Goal: Transaction & Acquisition: Book appointment/travel/reservation

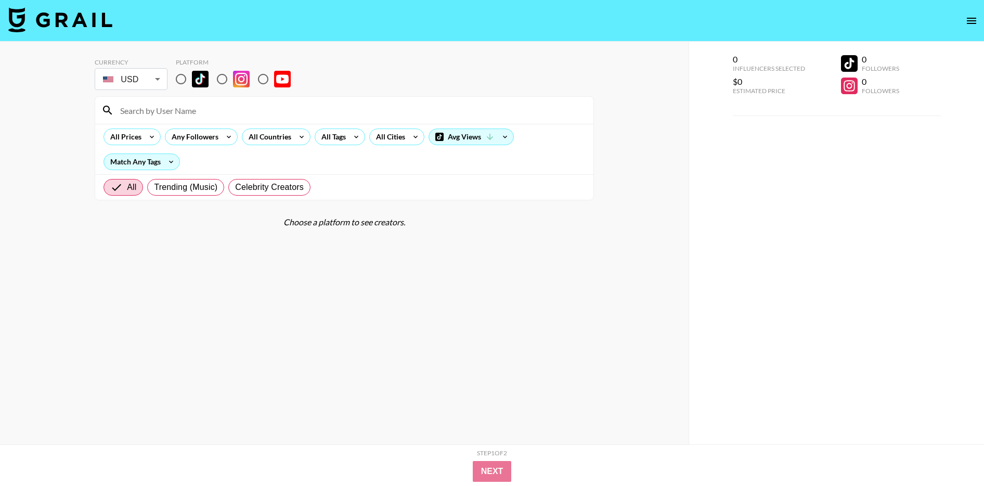
click at [182, 79] on input "radio" at bounding box center [181, 79] width 22 height 22
radio input "true"
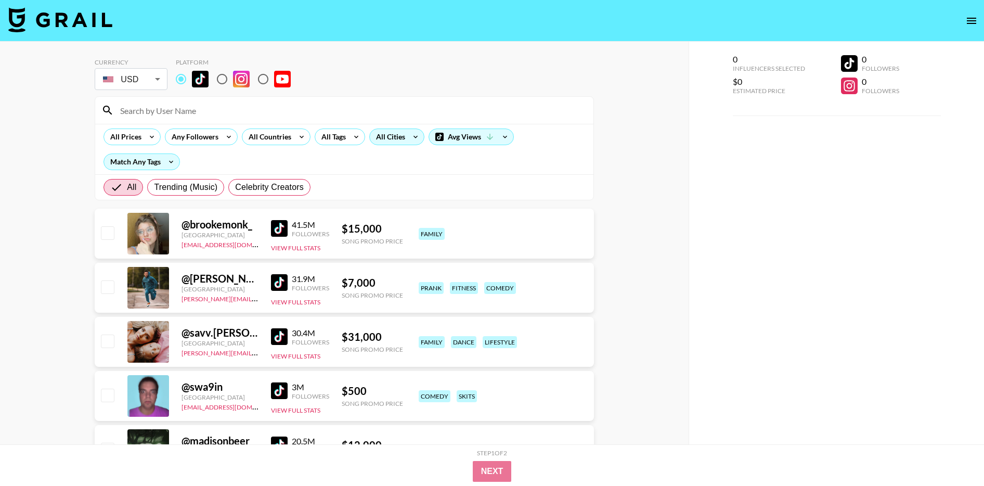
click at [380, 136] on div "All Cities" at bounding box center [388, 137] width 37 height 16
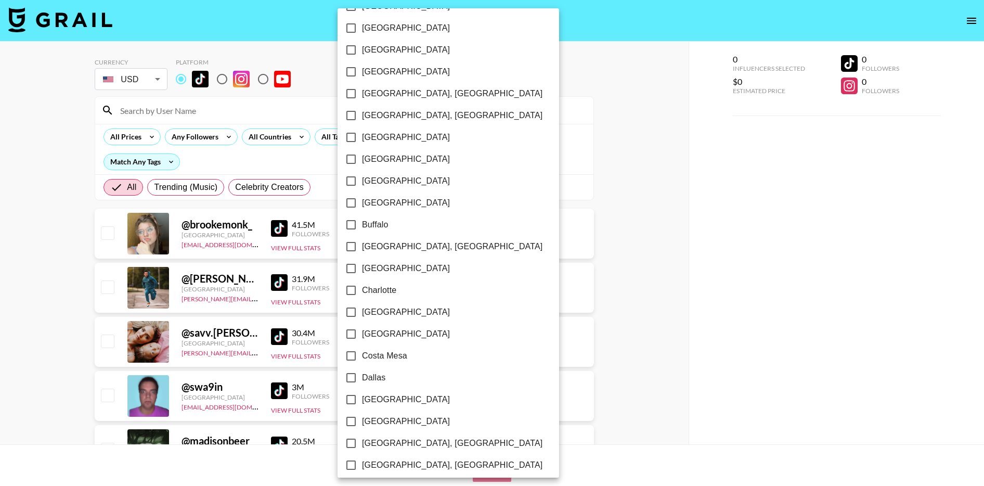
scroll to position [165, 0]
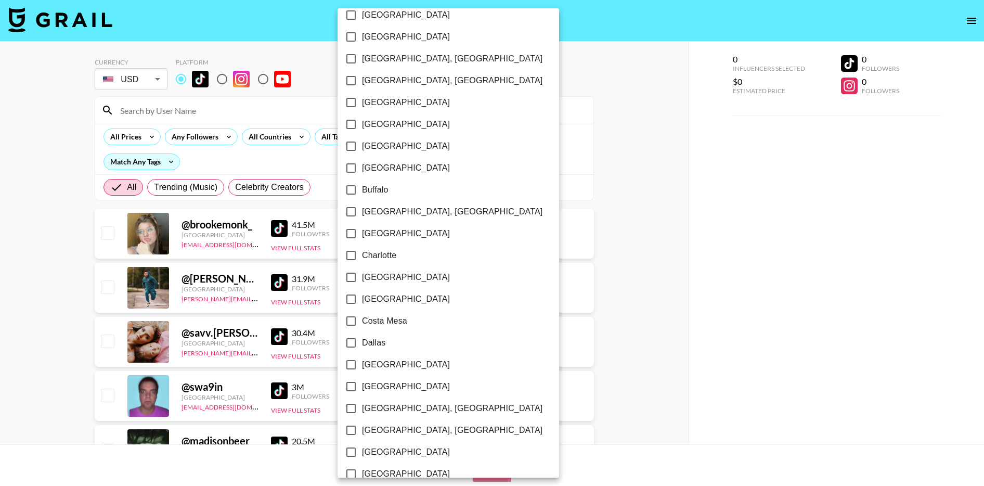
click at [358, 278] on input "[GEOGRAPHIC_DATA]" at bounding box center [351, 277] width 22 height 22
checkbox input "true"
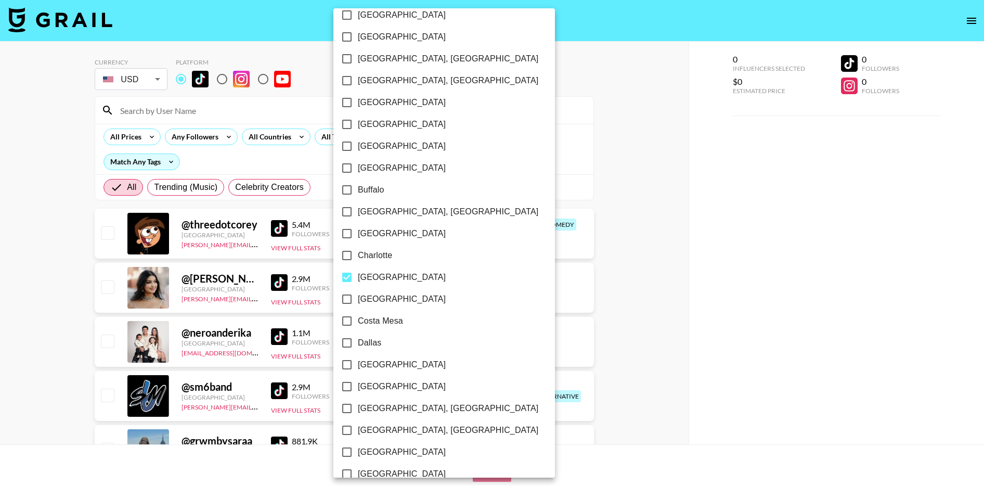
click at [501, 171] on div at bounding box center [492, 243] width 984 height 486
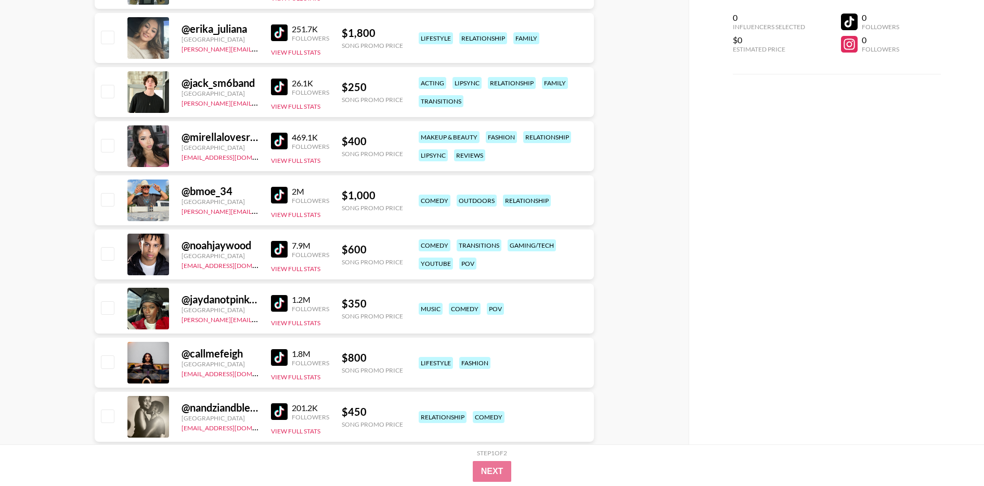
scroll to position [1351, 0]
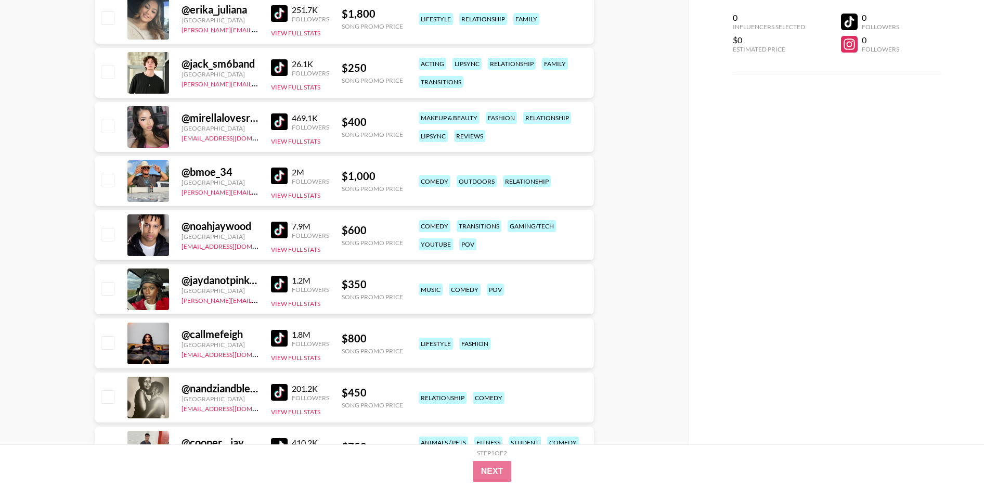
click at [285, 169] on img at bounding box center [279, 175] width 17 height 17
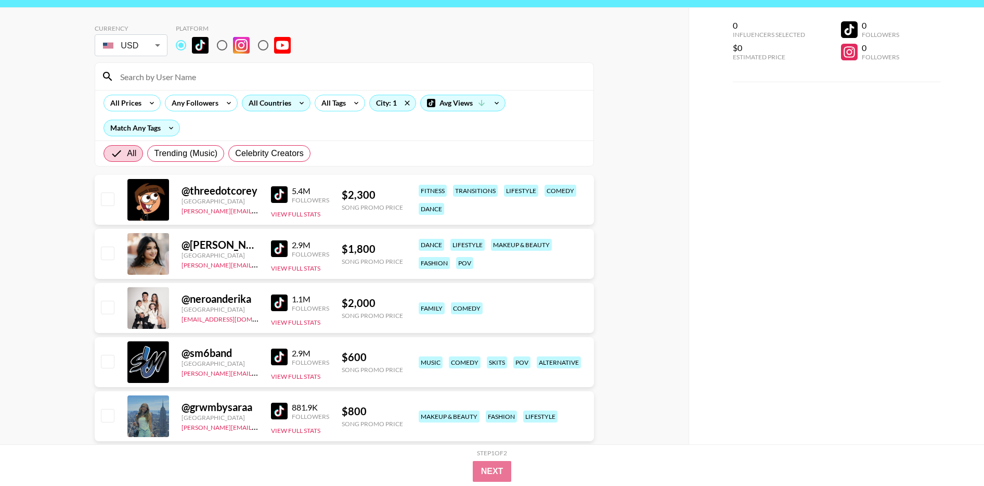
scroll to position [0, 0]
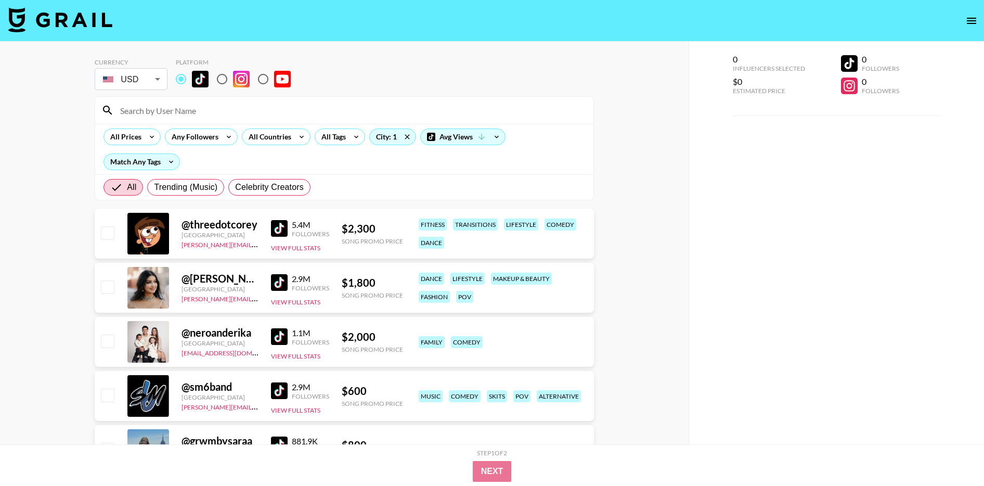
click at [220, 81] on input "radio" at bounding box center [222, 79] width 22 height 22
radio input "true"
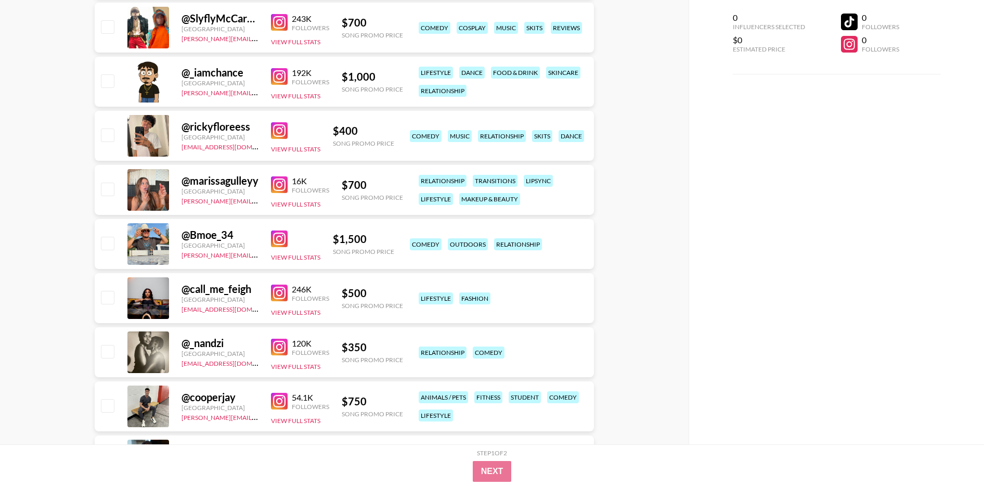
scroll to position [881, 0]
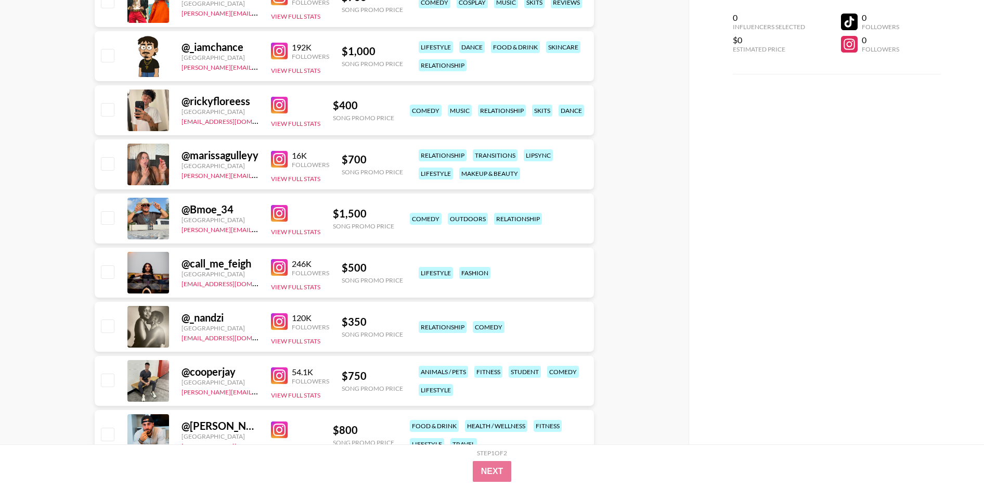
click at [274, 214] on img at bounding box center [279, 213] width 17 height 17
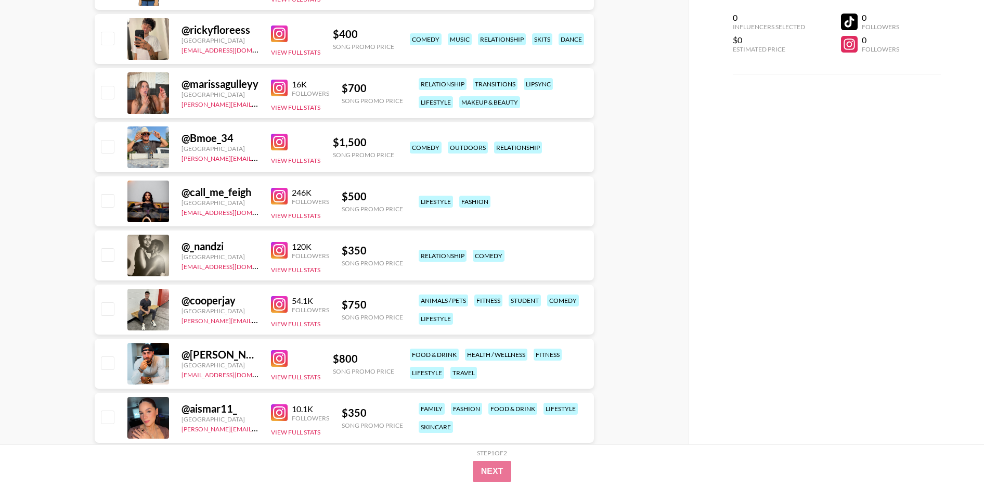
scroll to position [952, 0]
click at [275, 357] on img at bounding box center [279, 357] width 17 height 17
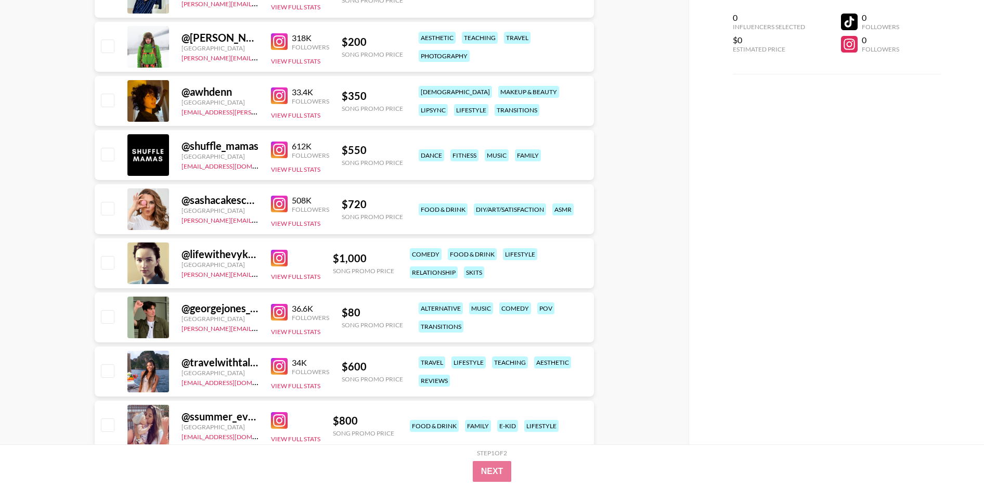
scroll to position [1619, 0]
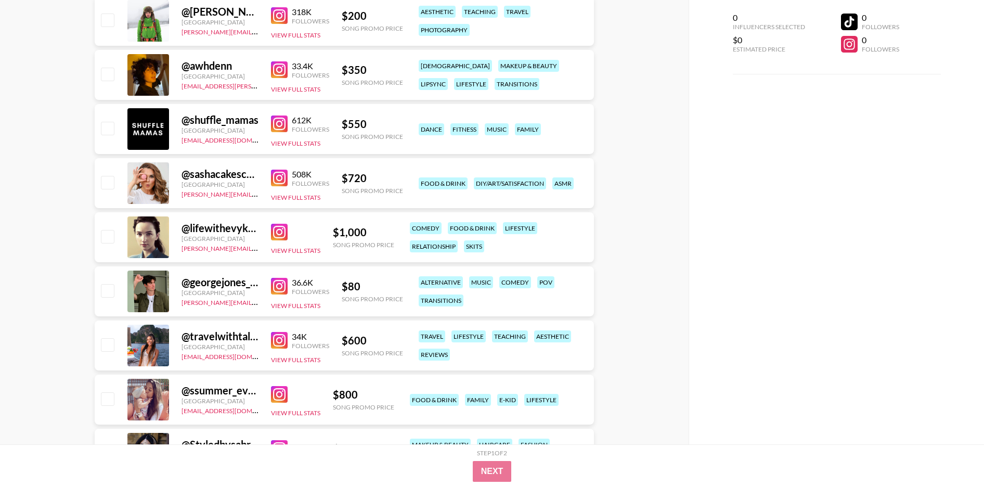
click at [277, 282] on img at bounding box center [279, 286] width 17 height 17
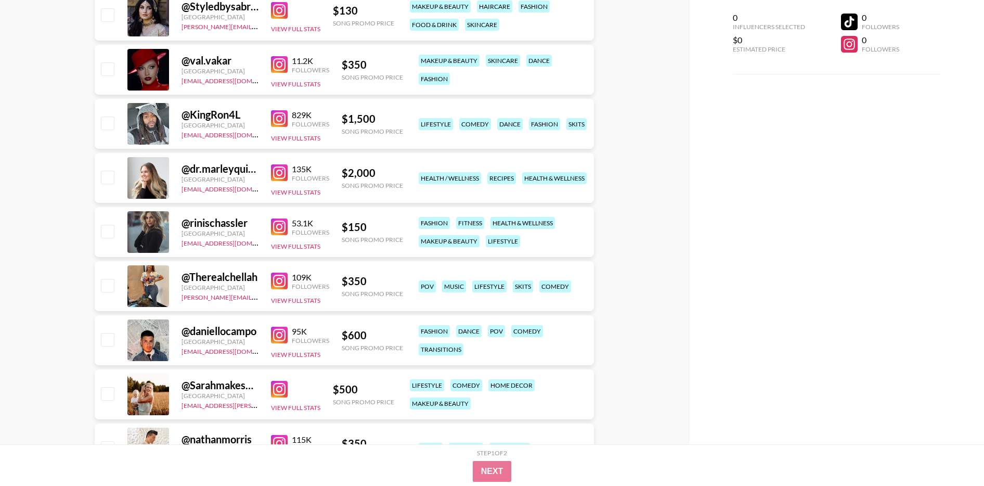
scroll to position [2115, 0]
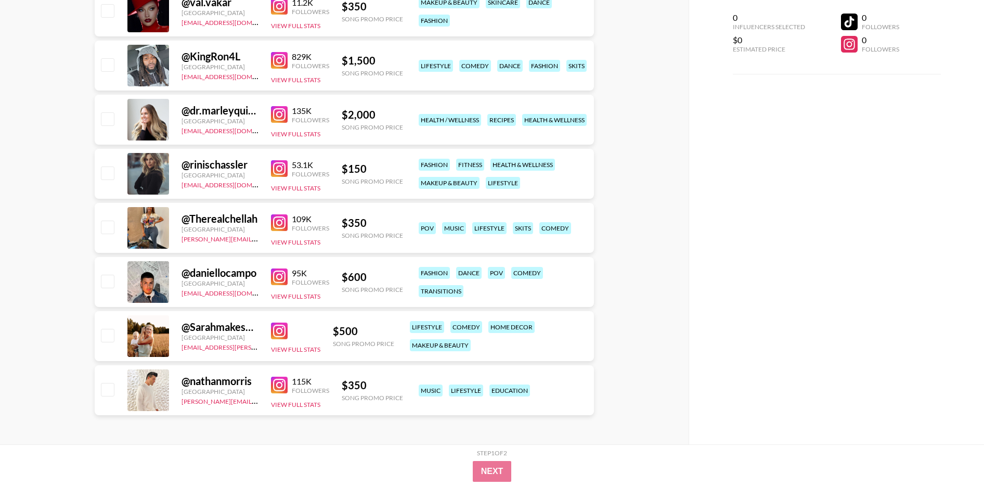
click at [274, 383] on img at bounding box center [279, 385] width 17 height 17
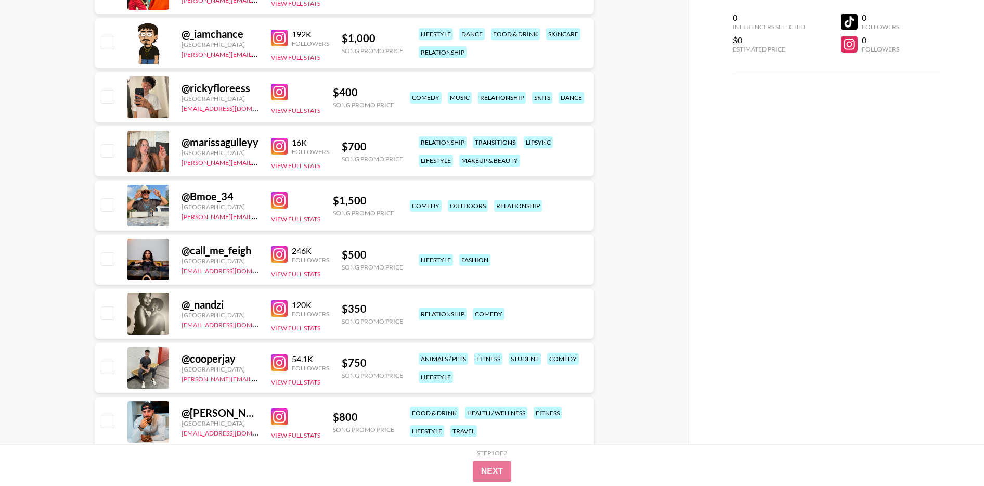
scroll to position [897, 0]
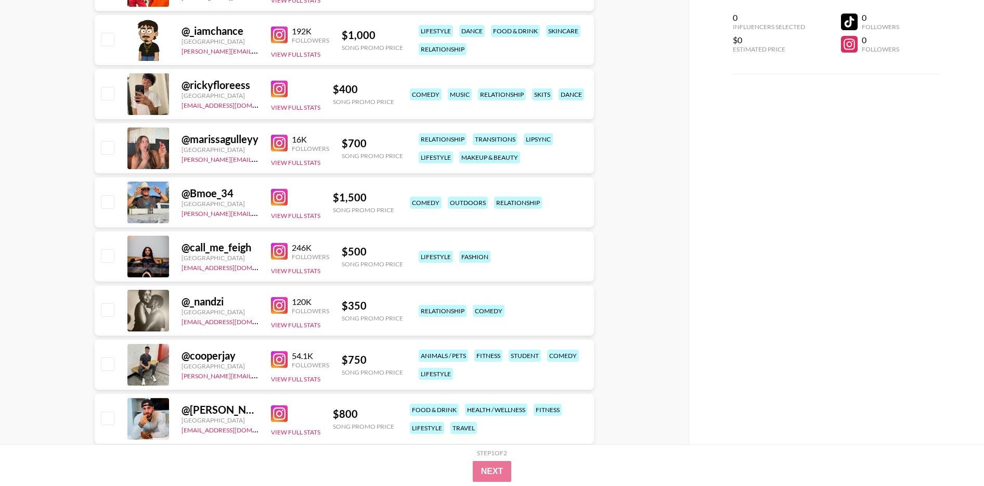
click at [280, 200] on img at bounding box center [279, 197] width 17 height 17
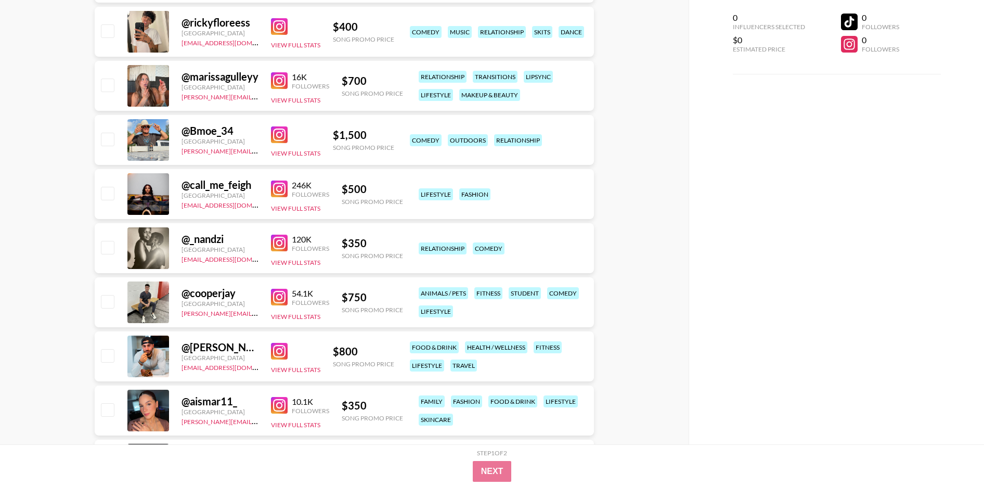
scroll to position [960, 0]
click at [279, 295] on img at bounding box center [279, 296] width 17 height 17
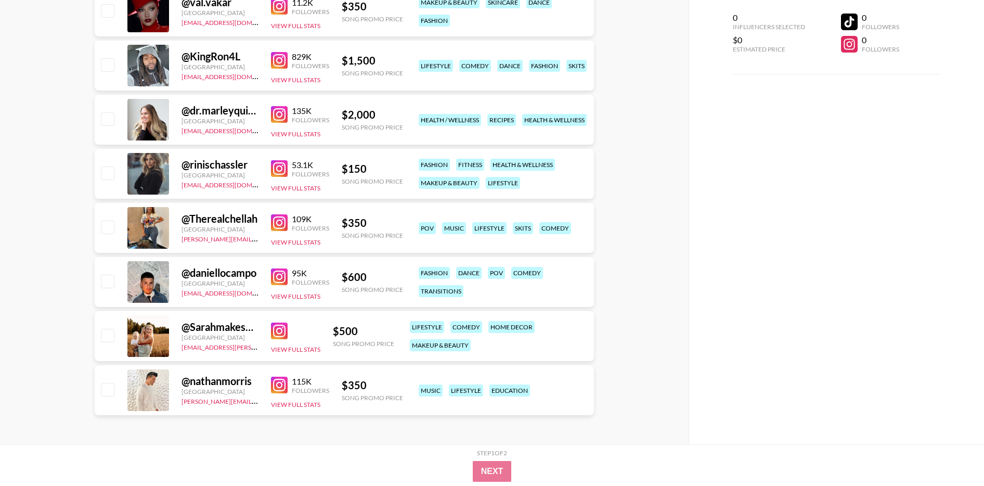
scroll to position [2114, 0]
click at [279, 328] on img at bounding box center [279, 331] width 17 height 17
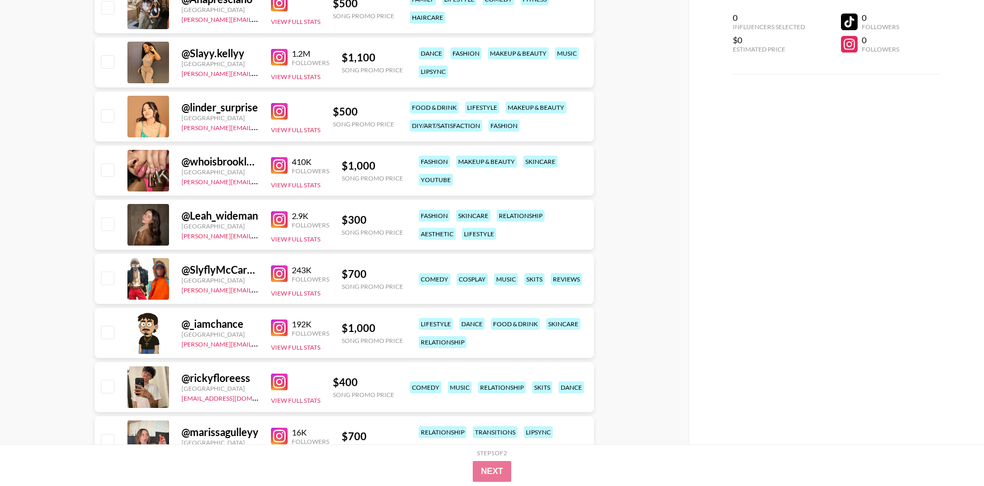
scroll to position [598, 0]
